Goal: Obtain resource: Download file/media

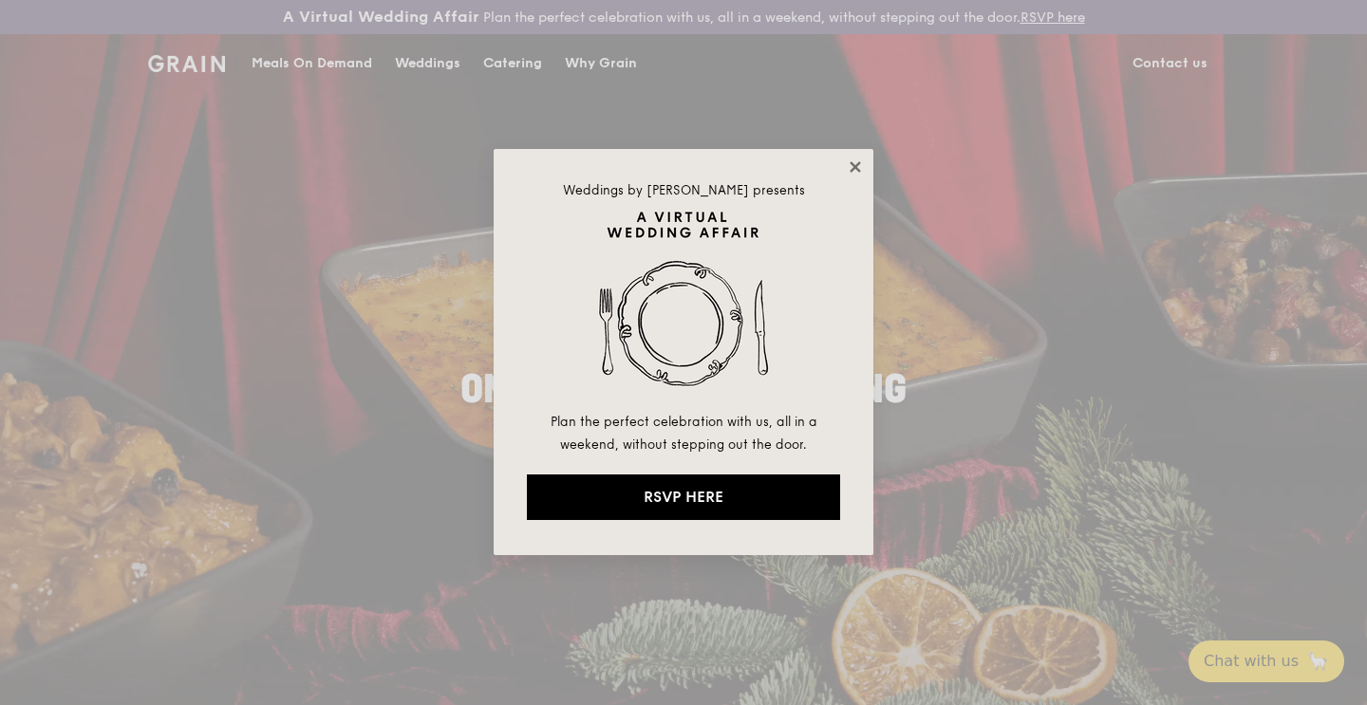
click at [858, 165] on icon at bounding box center [854, 166] width 10 height 10
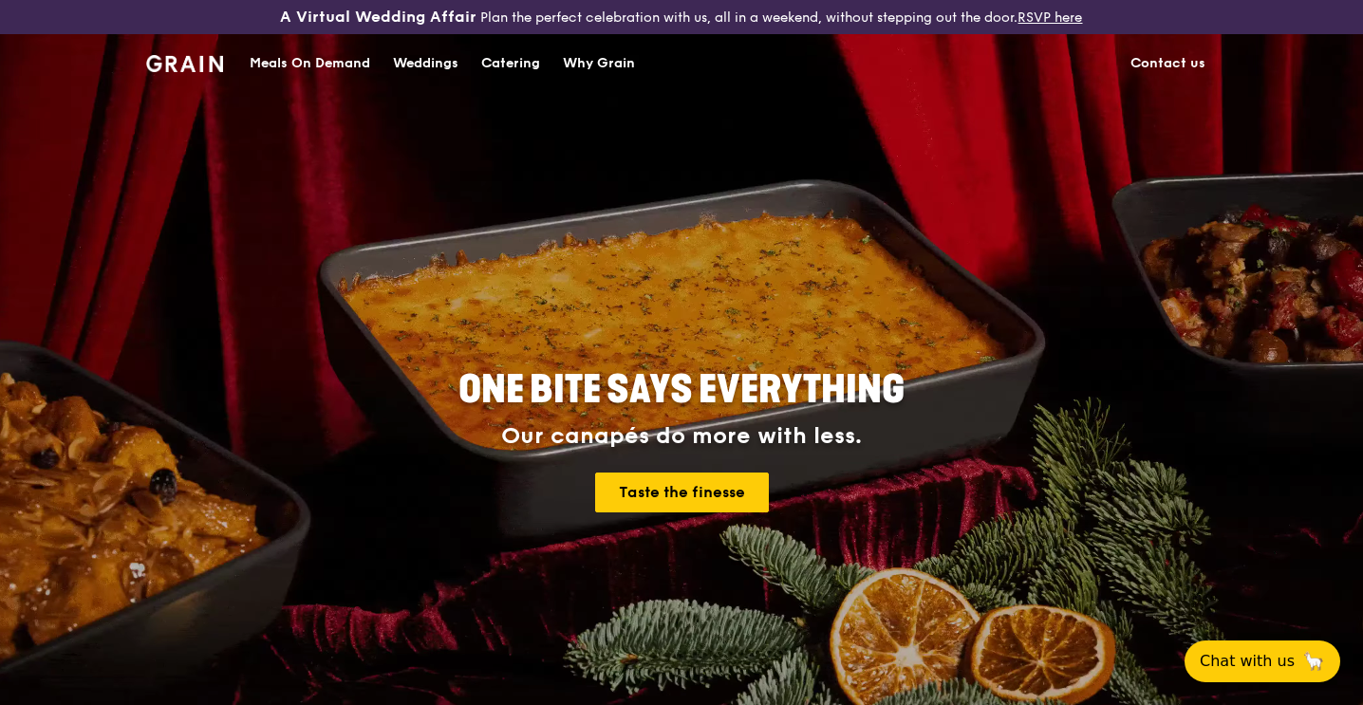
click at [502, 58] on div "Catering" at bounding box center [510, 63] width 59 height 57
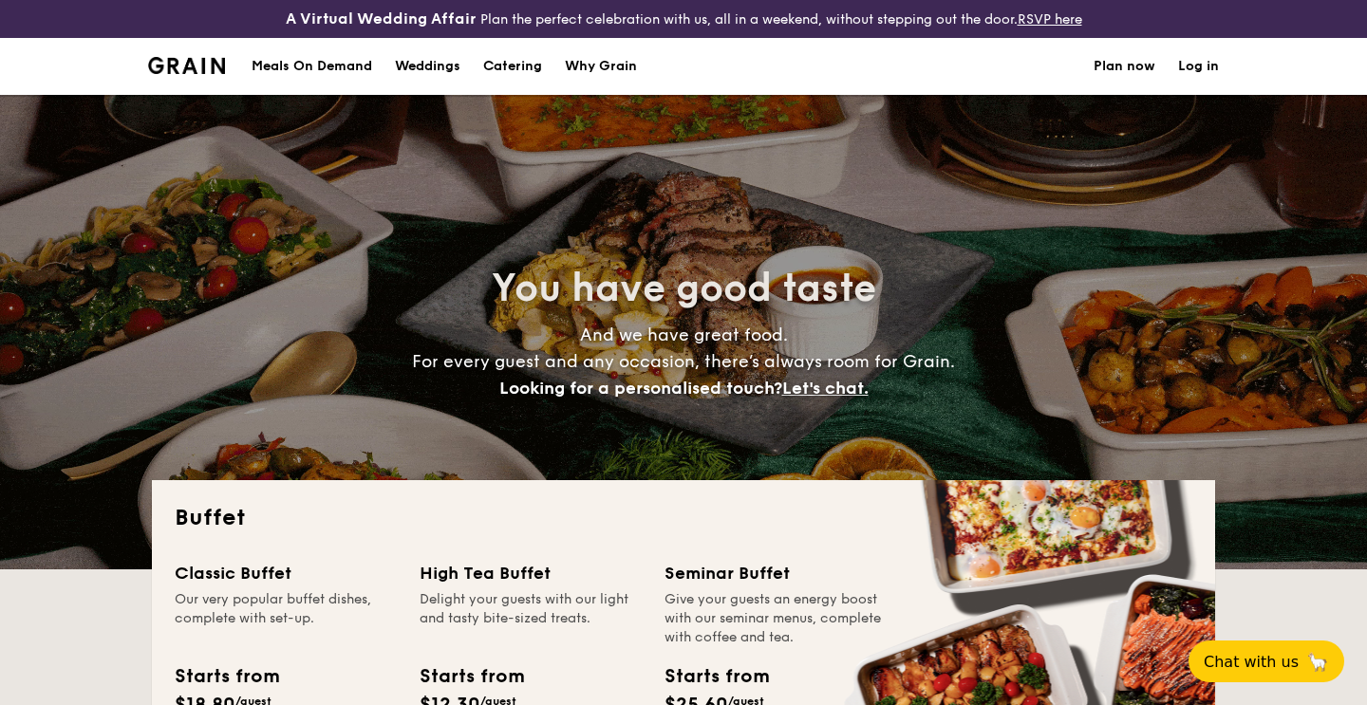
select select
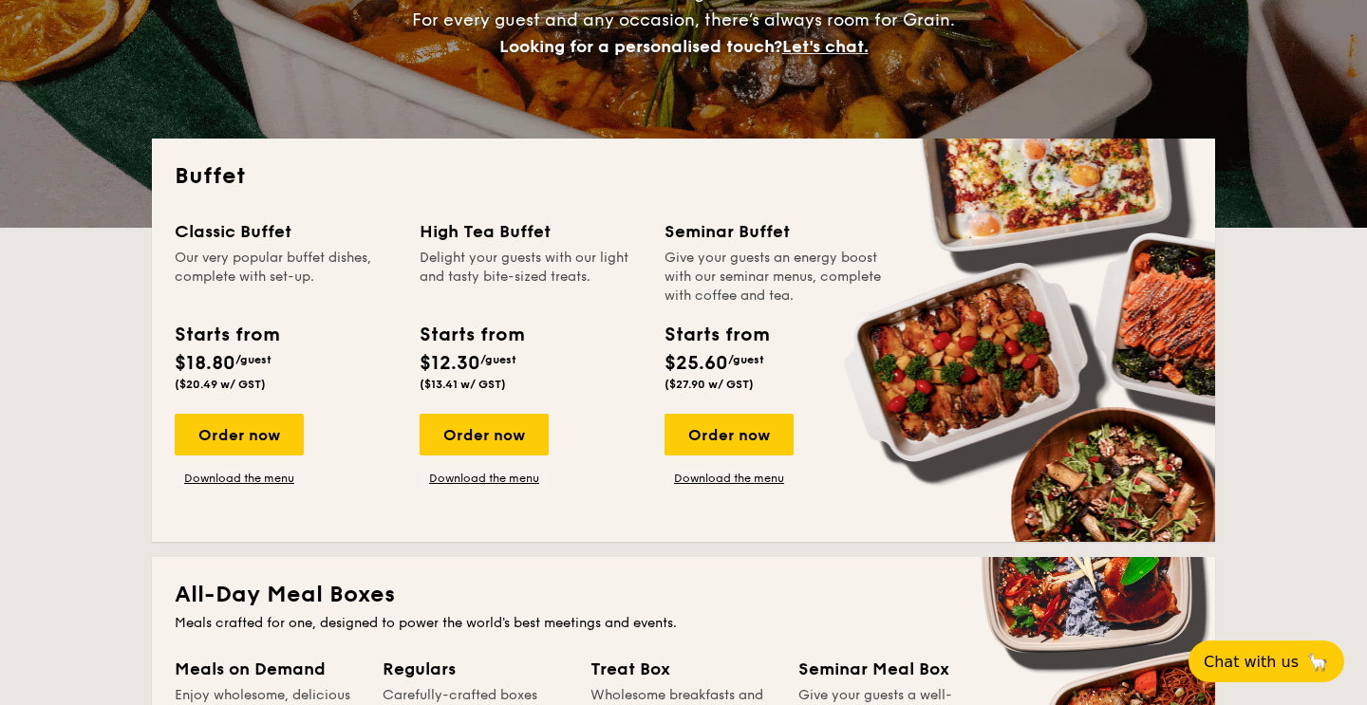
scroll to position [353, 0]
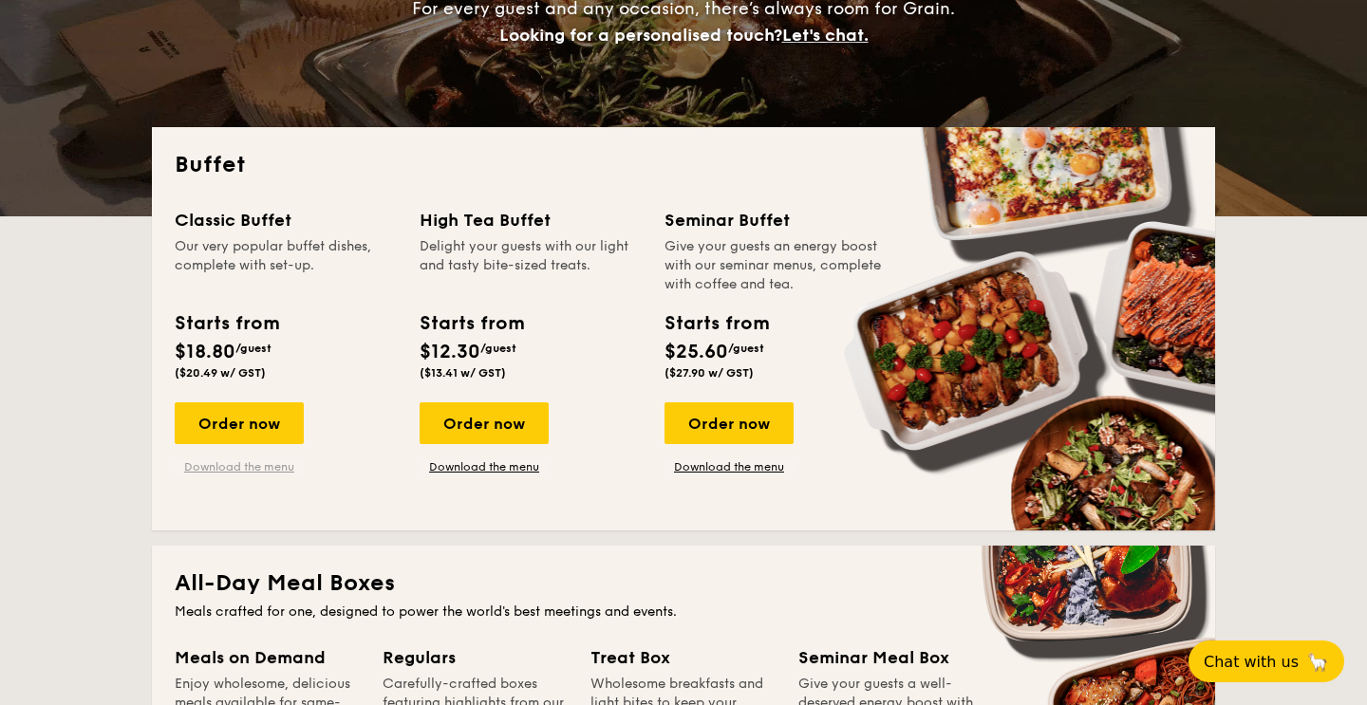
click at [254, 467] on link "Download the menu" at bounding box center [239, 466] width 129 height 15
click at [499, 470] on link "Download the menu" at bounding box center [483, 466] width 129 height 15
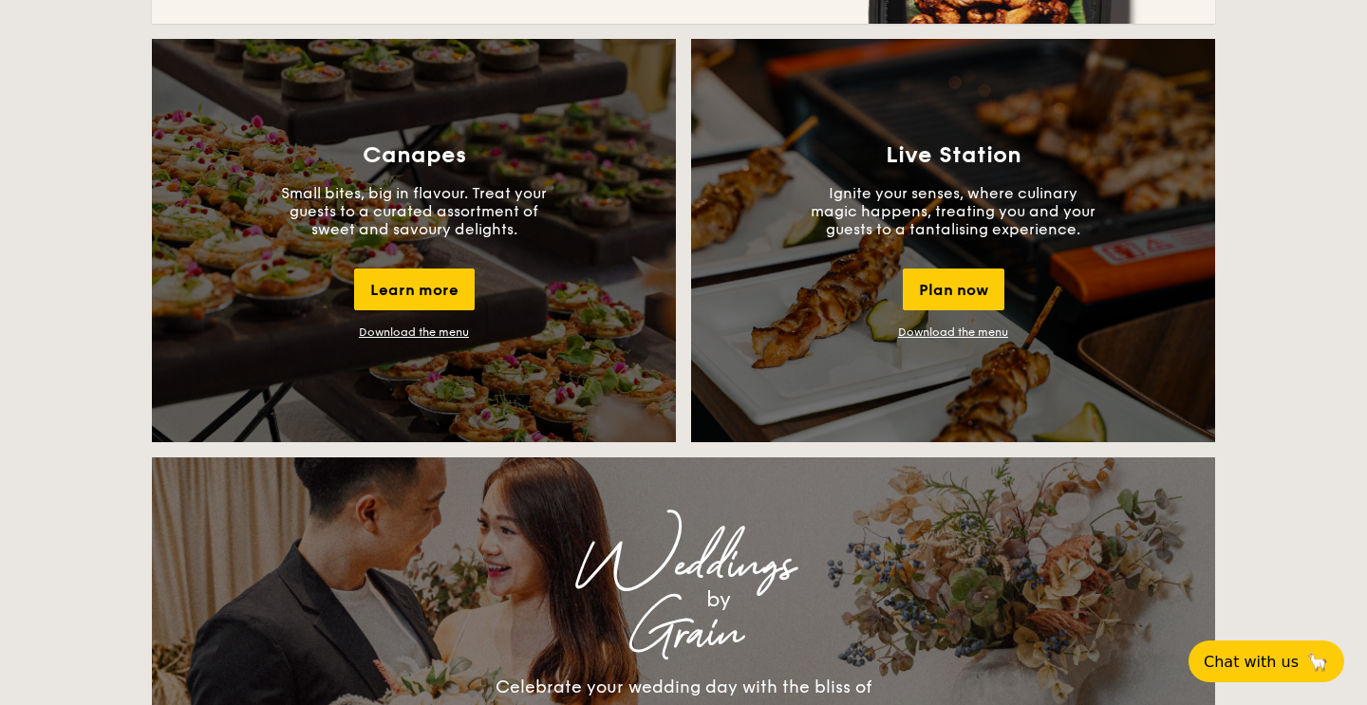
scroll to position [1697, 0]
click at [450, 326] on link "Download the menu" at bounding box center [414, 332] width 110 height 13
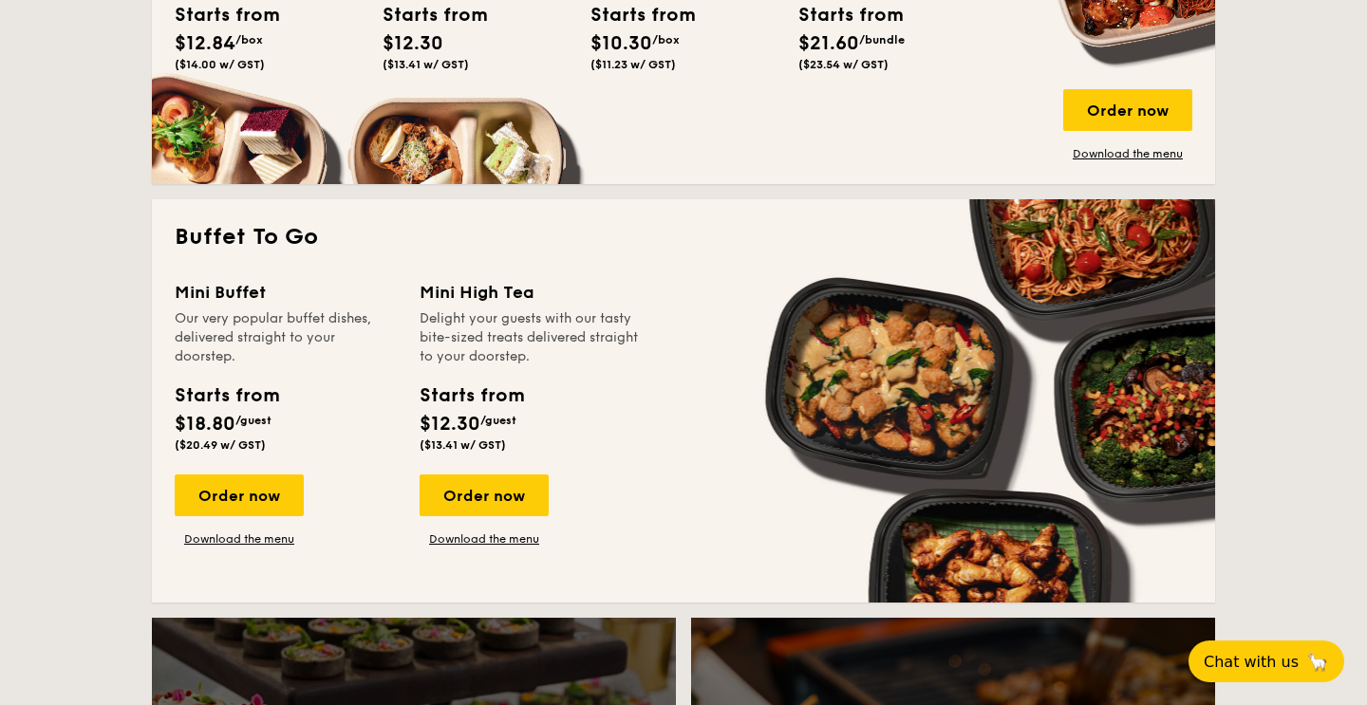
scroll to position [1114, 0]
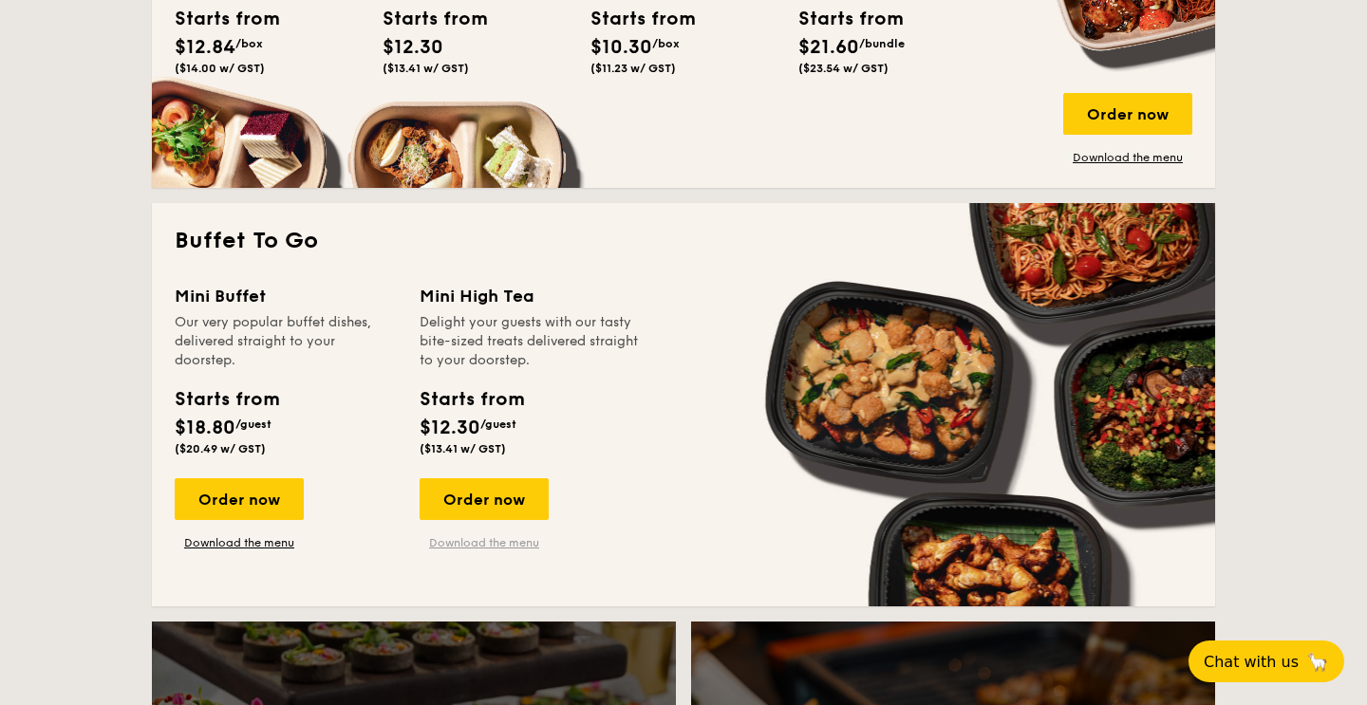
click at [475, 544] on link "Download the menu" at bounding box center [483, 542] width 129 height 15
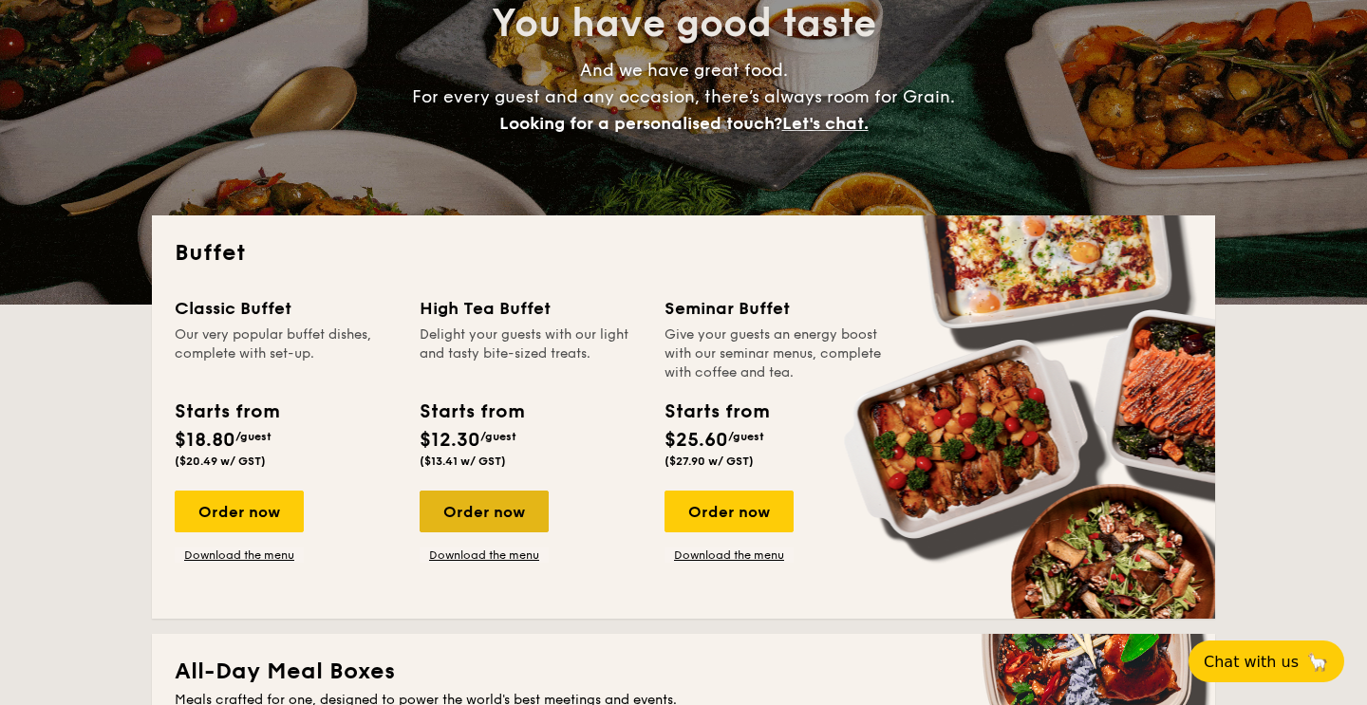
scroll to position [286, 0]
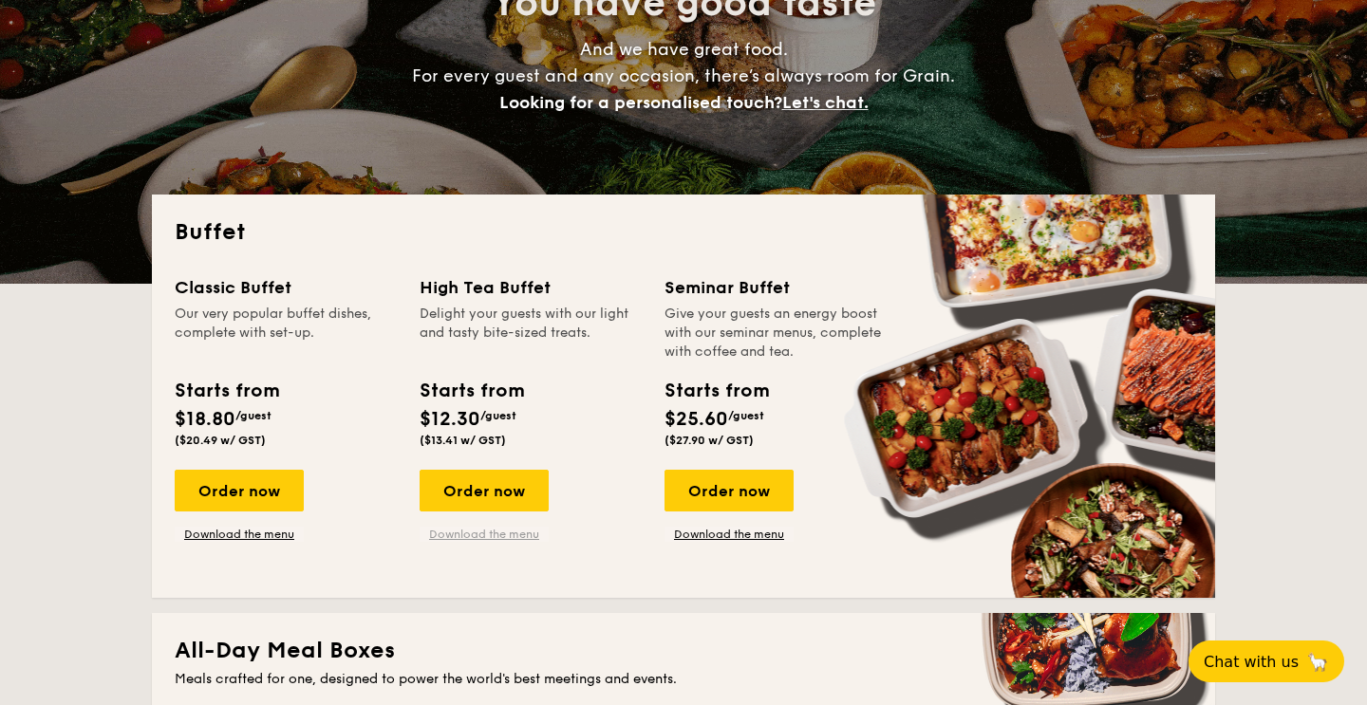
click at [468, 531] on link "Download the menu" at bounding box center [483, 534] width 129 height 15
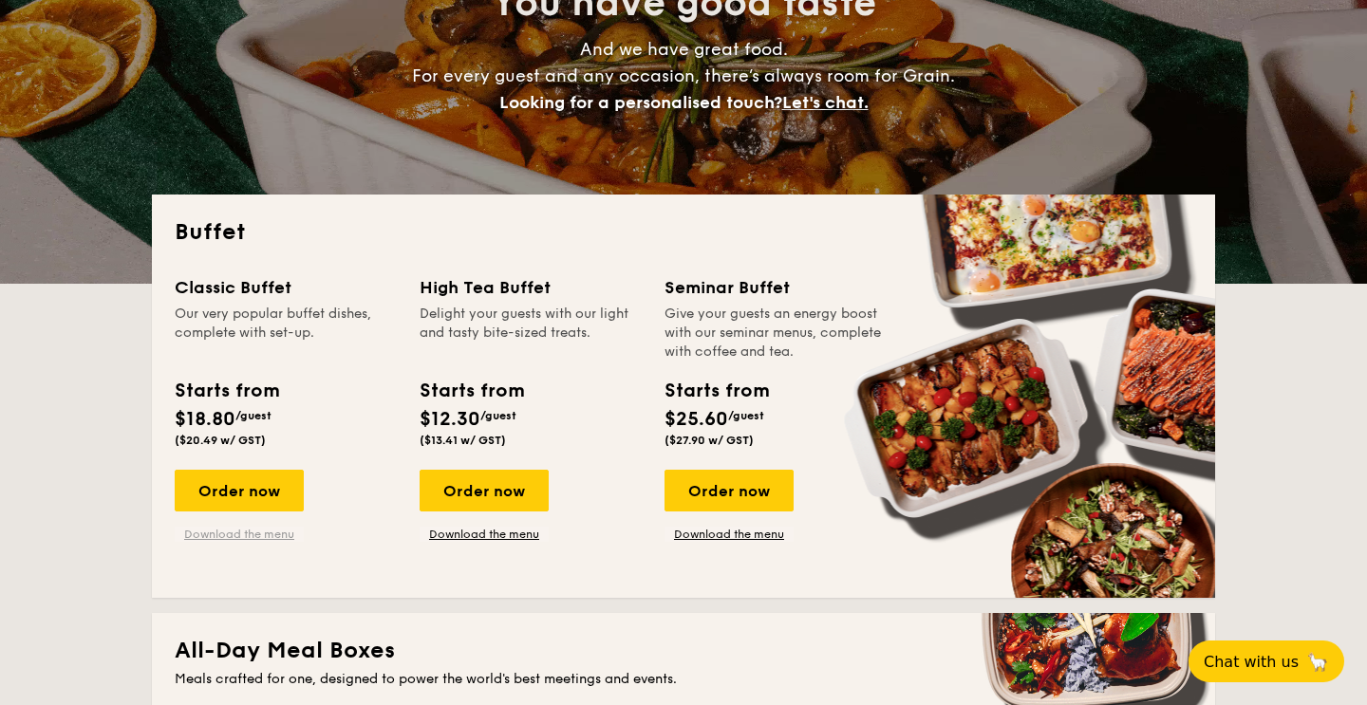
click at [233, 536] on link "Download the menu" at bounding box center [239, 534] width 129 height 15
click at [739, 538] on link "Download the menu" at bounding box center [728, 534] width 129 height 15
